Goal: Information Seeking & Learning: Learn about a topic

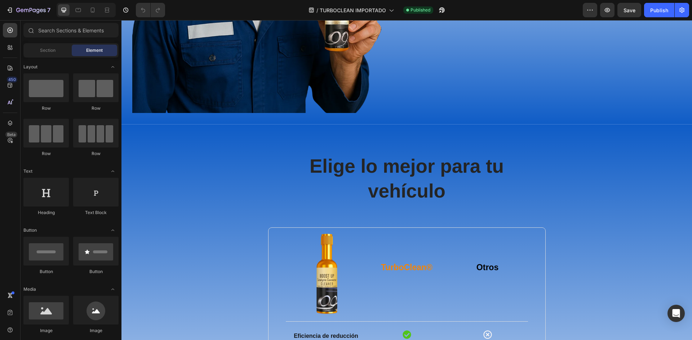
scroll to position [1802, 0]
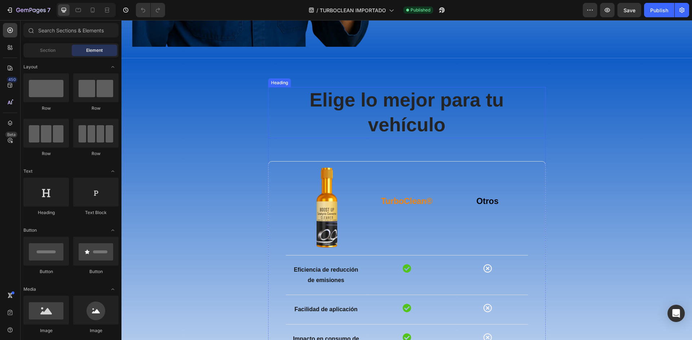
click at [413, 110] on h2 "Elige lo mejor para tu vehículo" at bounding box center [406, 112] width 277 height 51
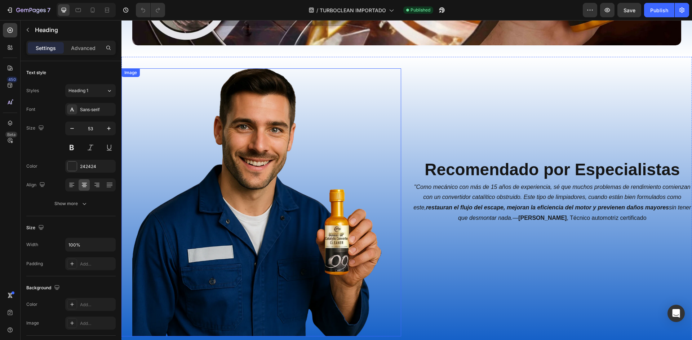
scroll to position [1502, 0]
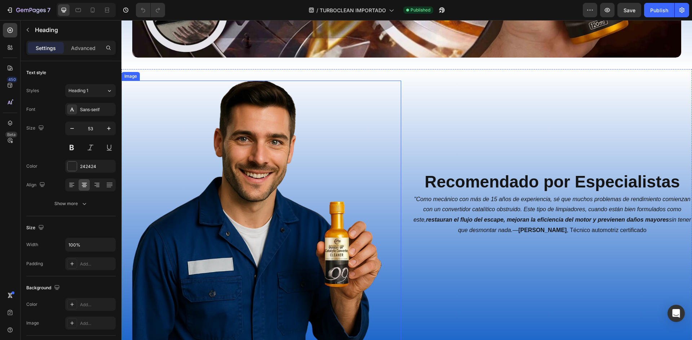
click at [262, 213] on img at bounding box center [266, 215] width 269 height 269
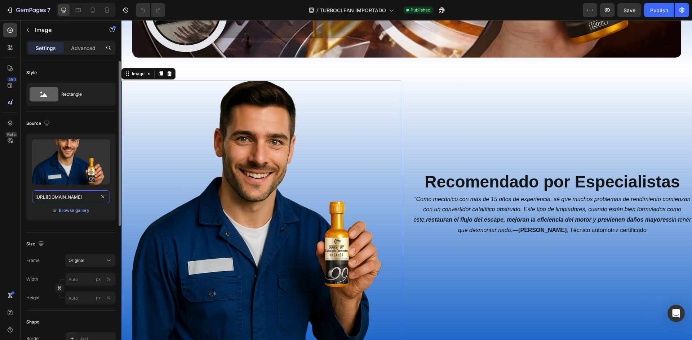
click at [58, 198] on input "[URL][DOMAIN_NAME]" at bounding box center [71, 197] width 78 height 13
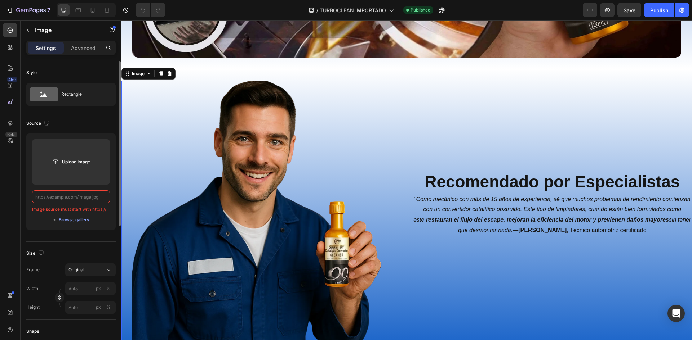
paste input "[URL][DOMAIN_NAME]"
type input "[URL][DOMAIN_NAME]"
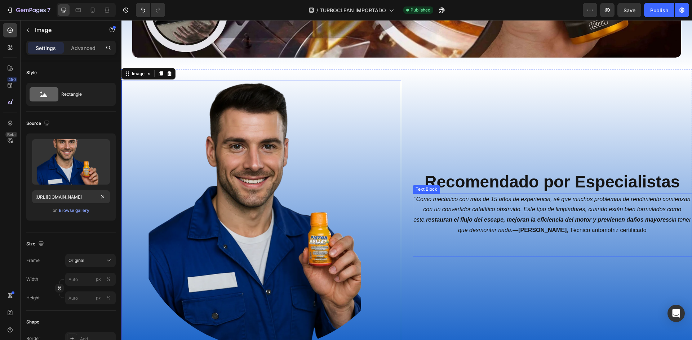
click at [504, 222] on p ""Como mecánico con más de 15 años de experiencia, sé que muchos problemas de re…" at bounding box center [552, 226] width 278 height 62
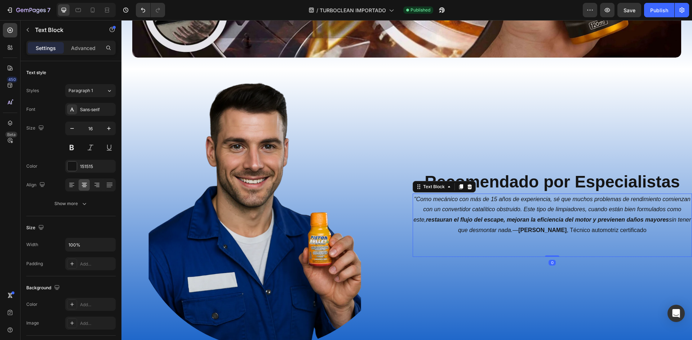
click at [499, 211] on p ""Como mecánico con más de 15 años de experiencia, sé que muchos problemas de re…" at bounding box center [552, 226] width 278 height 62
click at [550, 213] on p ""Como mecánico con más de 15 años de experiencia, sé que muchos problemas de re…" at bounding box center [552, 226] width 278 height 62
click at [577, 210] on p ""Como mecánico con más de 15 años de experiencia, sé que muchos problemas de re…" at bounding box center [552, 226] width 278 height 62
click at [603, 208] on icon ""Como mecánico con más de 15 años de experiencia, sé que muchos problemas de re…" at bounding box center [551, 214] width 277 height 37
click at [543, 206] on icon ""Como mecánico con más de 15 años de experiencia, sé que muchos problemas de re…" at bounding box center [551, 214] width 277 height 37
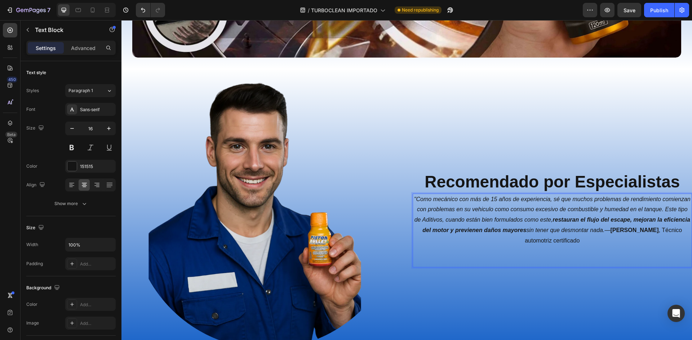
click at [521, 208] on icon ""Como mecánico con más de 15 años de experiencia, sé que muchos problemas de re…" at bounding box center [552, 214] width 276 height 37
click at [121, 20] on lt-strong "í" at bounding box center [121, 20] width 0 height 0
drag, startPoint x: 451, startPoint y: 211, endPoint x: 467, endPoint y: 210, distance: 15.2
click at [451, 211] on p ""Como mecánico con más de 15 años de experiencia, sé que muchos problemas de re…" at bounding box center [552, 231] width 278 height 73
drag, startPoint x: 509, startPoint y: 206, endPoint x: 514, endPoint y: 206, distance: 5.1
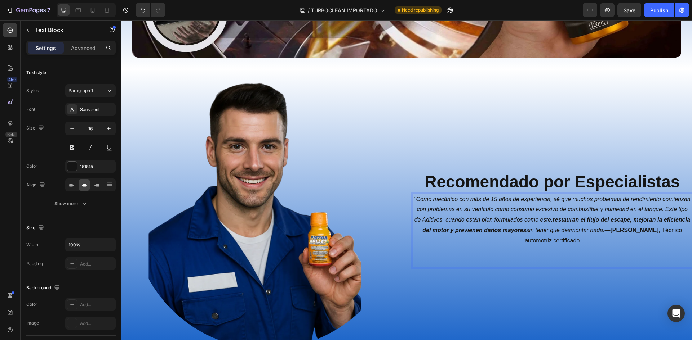
click at [509, 206] on icon ""Como mecánico con más de 15 años de experiencia, sé que muchos problemas de re…" at bounding box center [552, 214] width 276 height 37
click at [121, 20] on lt-span "vehículo ," at bounding box center [121, 20] width 0 height 0
click at [426, 197] on icon ""Como mecánico con más de 15 años de experiencia, sé que muchos problemas de re…" at bounding box center [552, 214] width 276 height 37
click at [121, 20] on lt-em """" at bounding box center [121, 20] width 0 height 0
click at [678, 217] on strong "restauran el flujo del escape, mejoran la eficiencia del motor y previenen daño…" at bounding box center [556, 225] width 268 height 17
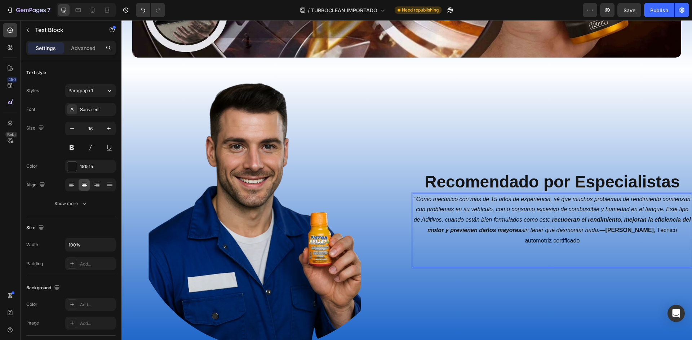
click at [622, 217] on strong "recuoeran el rendimiento, mejoran la eficiencia del motor y previenen daños may…" at bounding box center [558, 225] width 263 height 17
click at [121, 20] on lt-span "recu p eran" at bounding box center [121, 20] width 0 height 0
click at [448, 213] on p ""Como mecánico con más de 15 años de experiencia, sé que muchos problemas de re…" at bounding box center [552, 231] width 278 height 73
click at [471, 224] on p ""Como mecánico con más de 15 años de experiencia, sé que muchos problemas de re…" at bounding box center [552, 231] width 278 height 73
click at [500, 228] on strong "recuperan el rendimiento, mejoran la eficiencia del motor y previenen daños may…" at bounding box center [558, 225] width 263 height 17
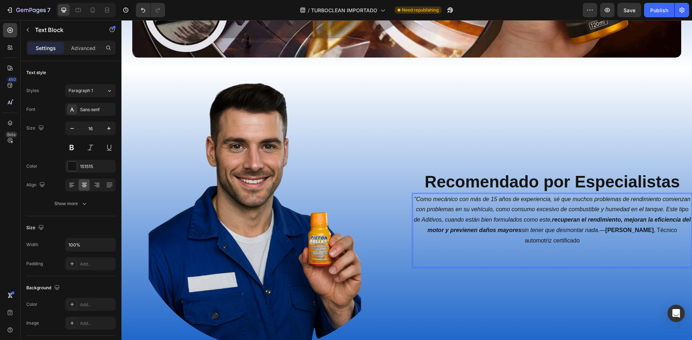
click at [528, 231] on strong "recuperan el rendimiento, mejoran la eficiencia del motor y previenen daños may…" at bounding box center [558, 225] width 263 height 17
click at [565, 230] on strong "recuperan el rendimiento, mejoran la eficiencia del motor y previenen daños may…" at bounding box center [558, 225] width 263 height 17
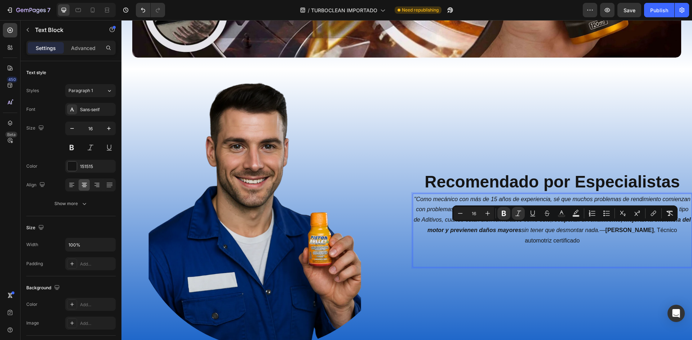
click at [588, 230] on icon ""Como mecánico con más de 15 años de experiencia, sé que muchos problemas de re…" at bounding box center [552, 214] width 277 height 37
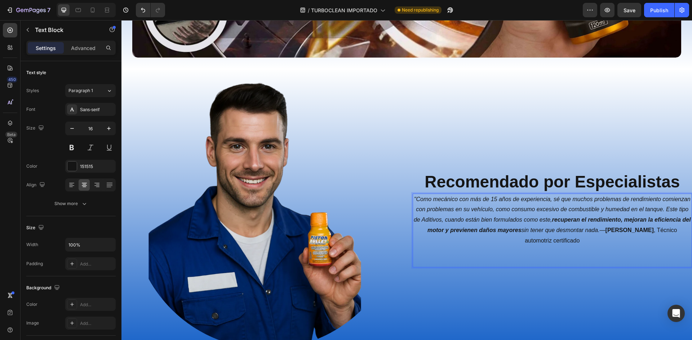
click at [627, 231] on p ""Como mecánico con más de 15 años de experiencia, sé que muchos problemas de re…" at bounding box center [552, 231] width 278 height 73
click at [502, 210] on p ""Como mecánico con más de 15 años de experiencia, sé que muchos problemas de re…" at bounding box center [552, 231] width 278 height 73
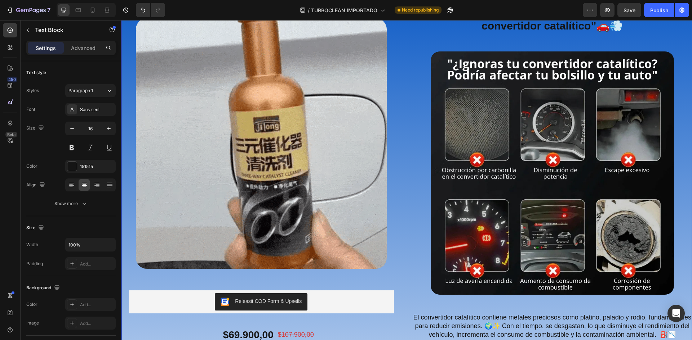
scroll to position [36, 0]
